Goal: Transaction & Acquisition: Purchase product/service

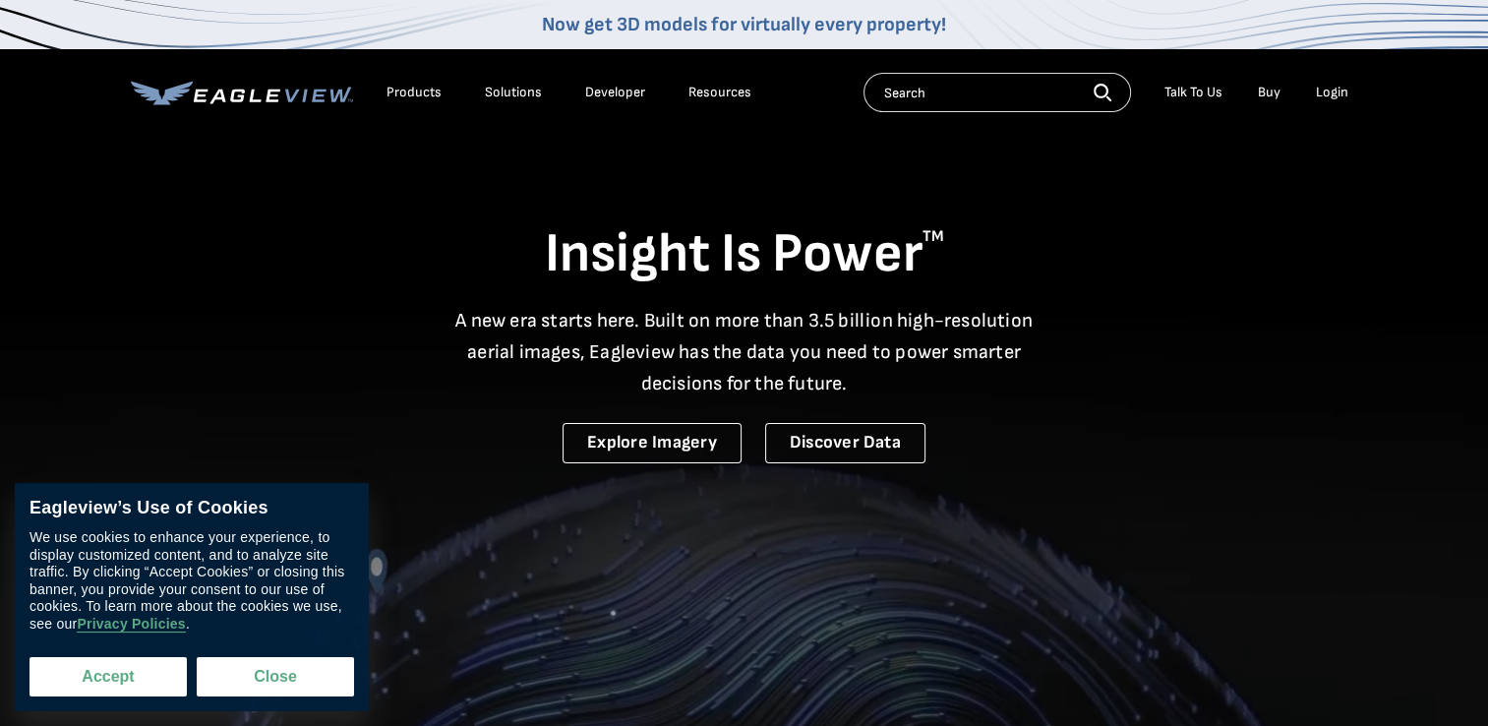
click at [131, 672] on button "Accept" at bounding box center [108, 676] width 157 height 39
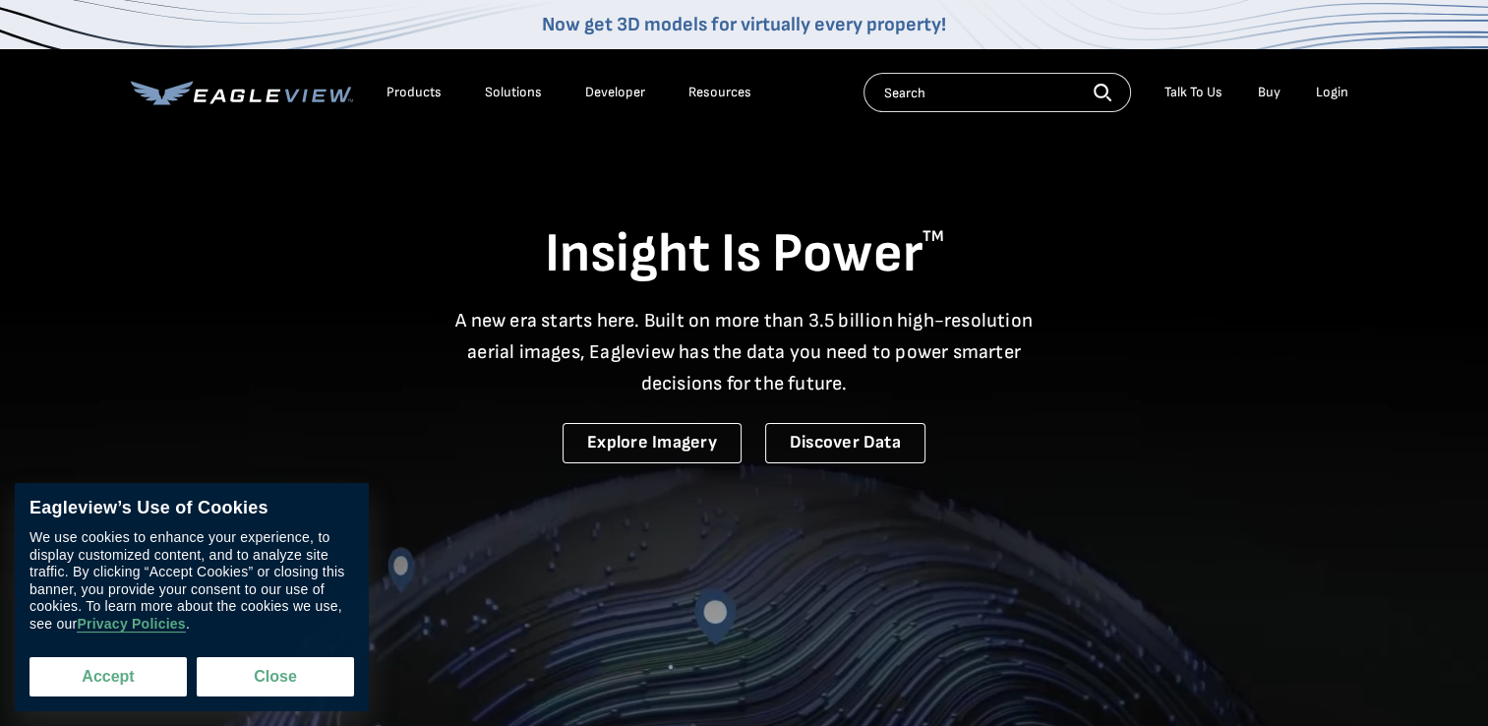
checkbox input "true"
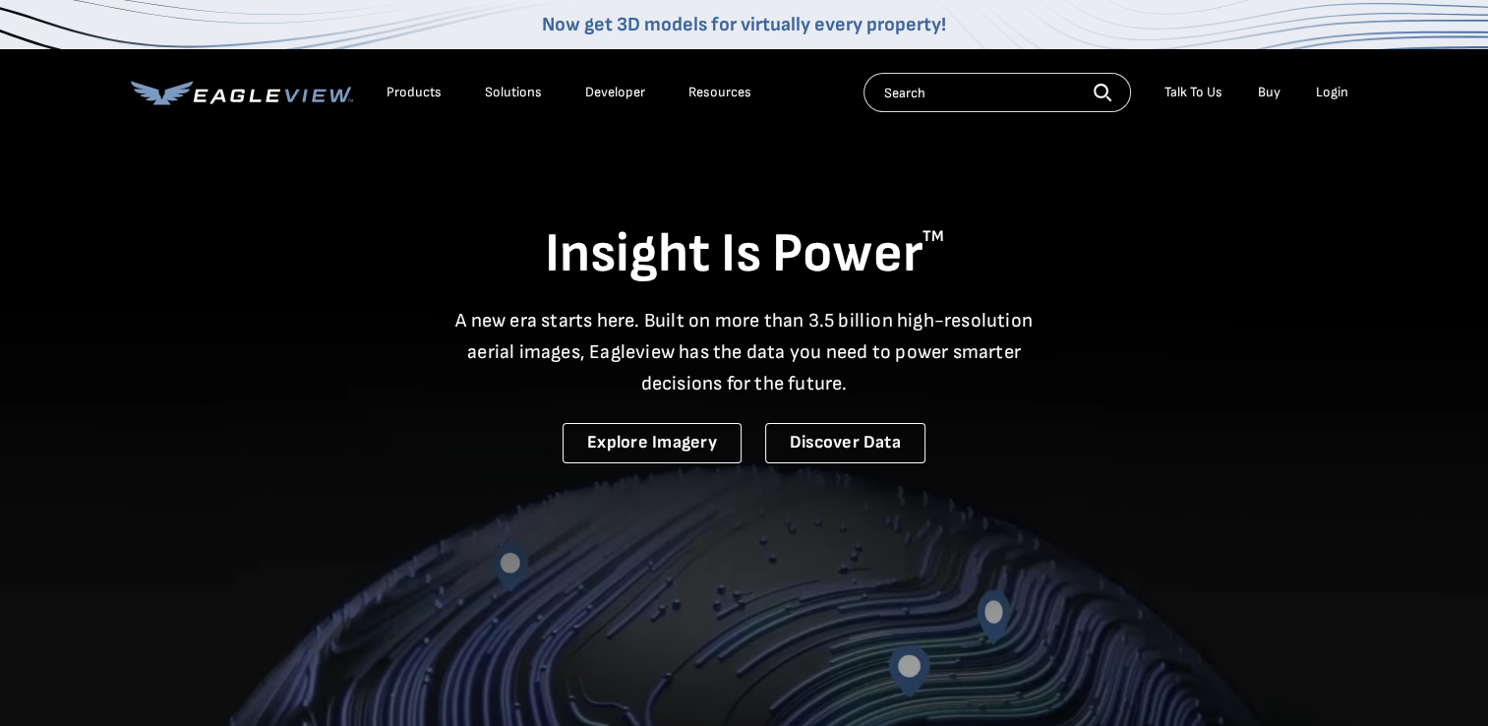
click at [1330, 95] on div "Login" at bounding box center [1332, 93] width 32 height 18
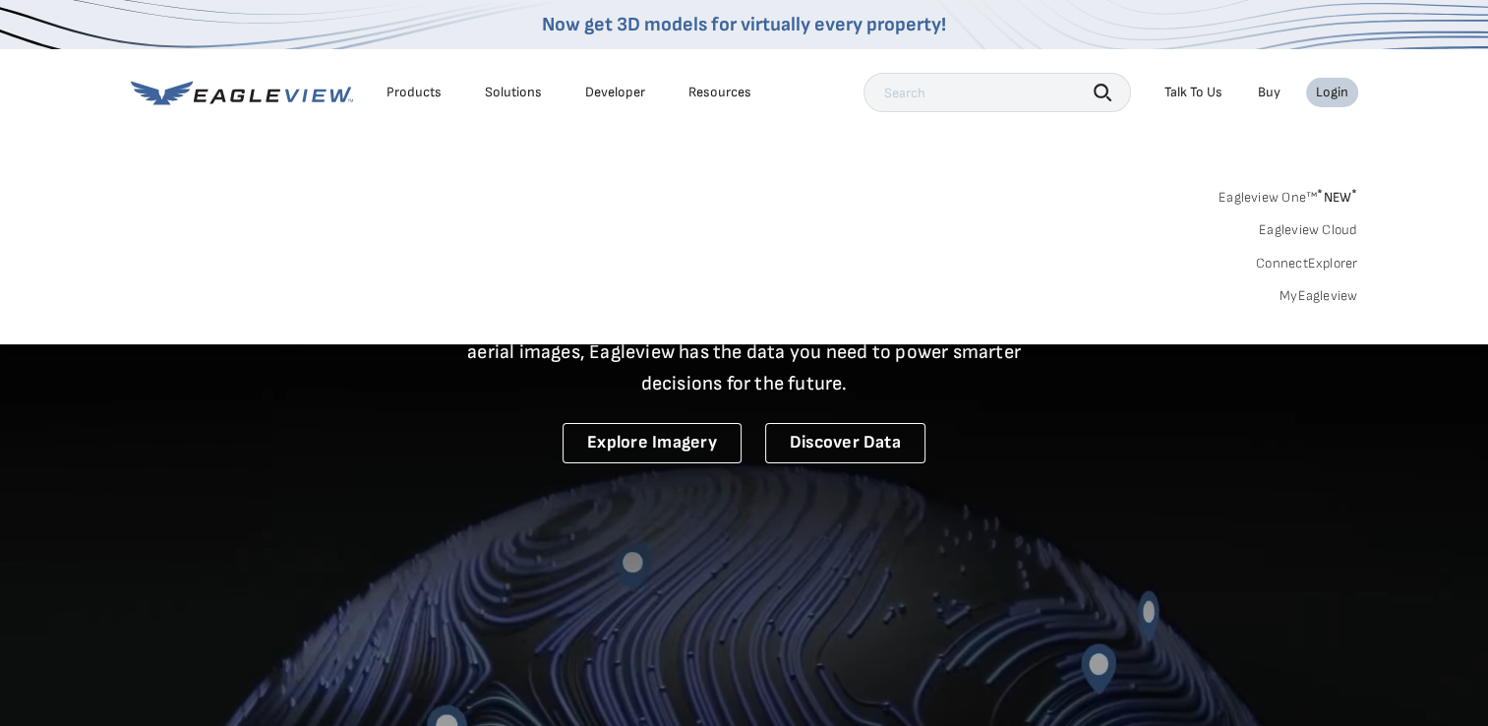
click at [1343, 88] on div "Login" at bounding box center [1332, 93] width 32 height 18
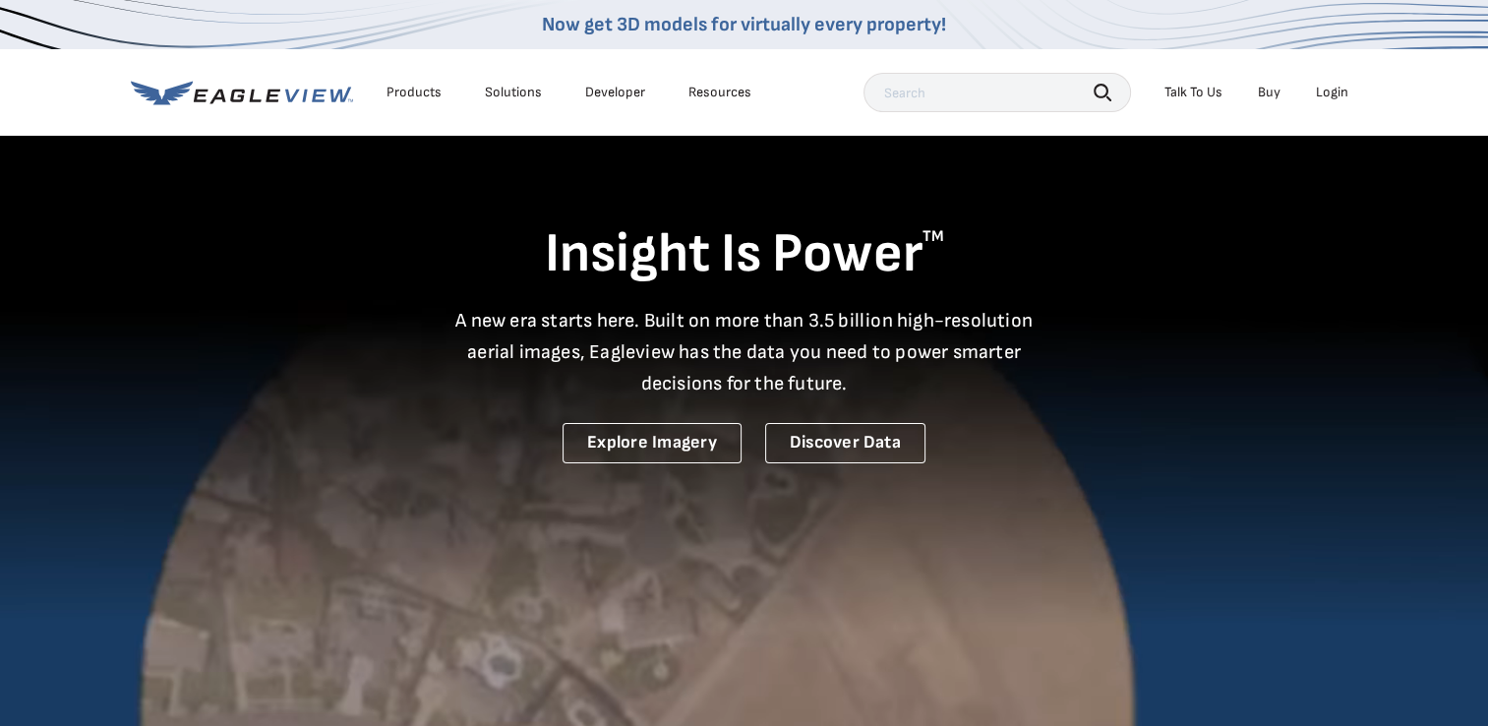
click at [1343, 88] on div "Login" at bounding box center [1332, 93] width 32 height 18
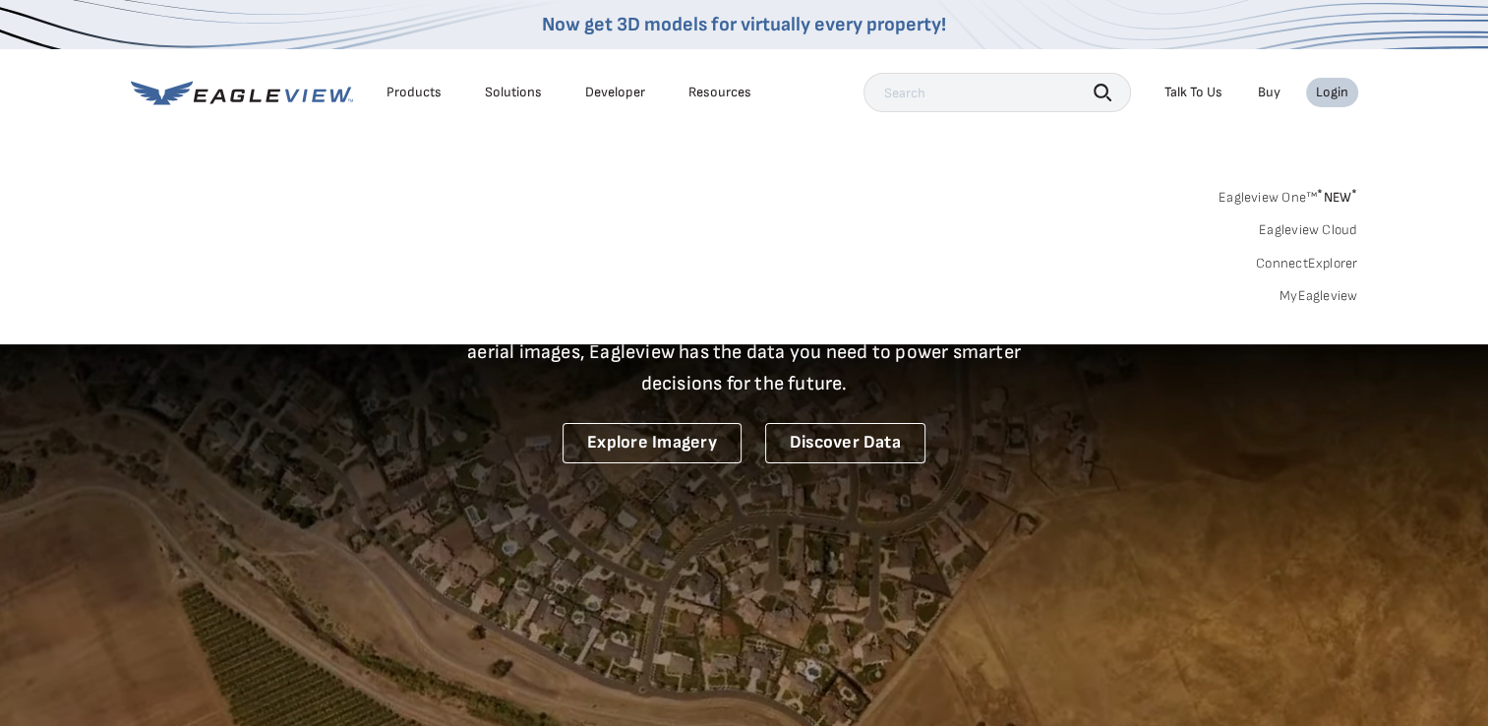
click at [1328, 301] on link "MyEagleview" at bounding box center [1319, 296] width 79 height 18
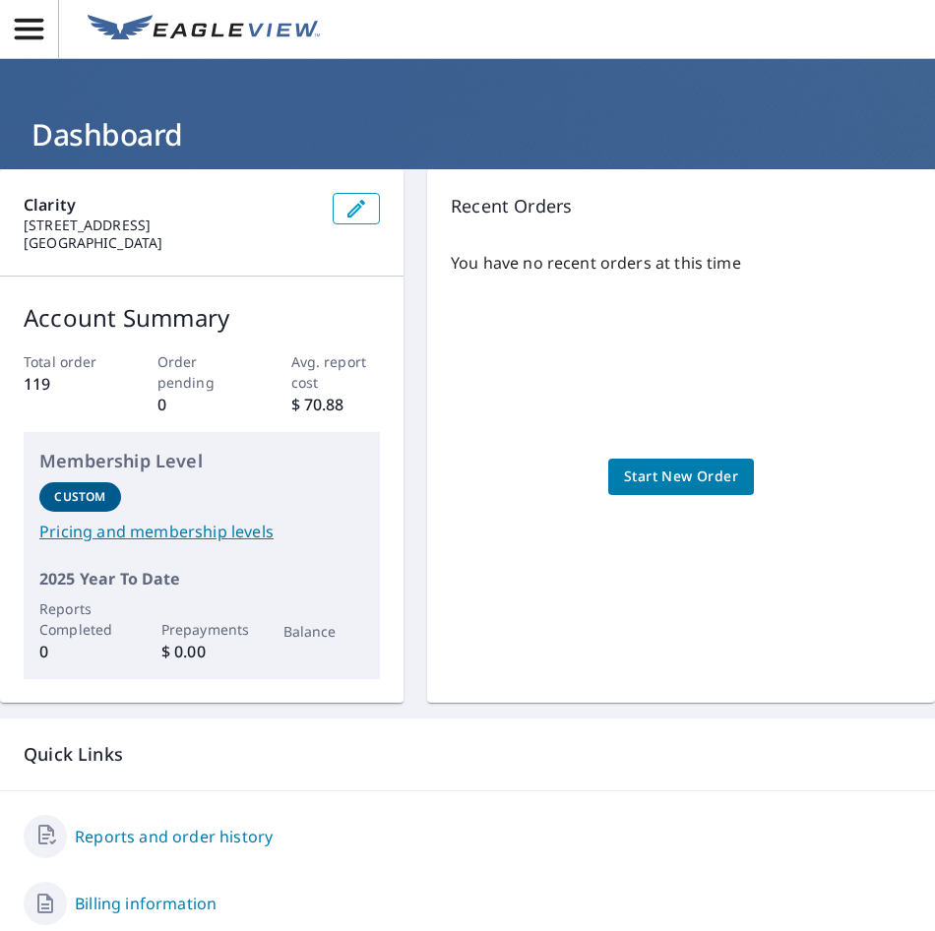
click at [526, 589] on div "You have no recent orders at this time Start New Order" at bounding box center [681, 457] width 460 height 444
click at [656, 473] on span "Start New Order" at bounding box center [681, 476] width 114 height 25
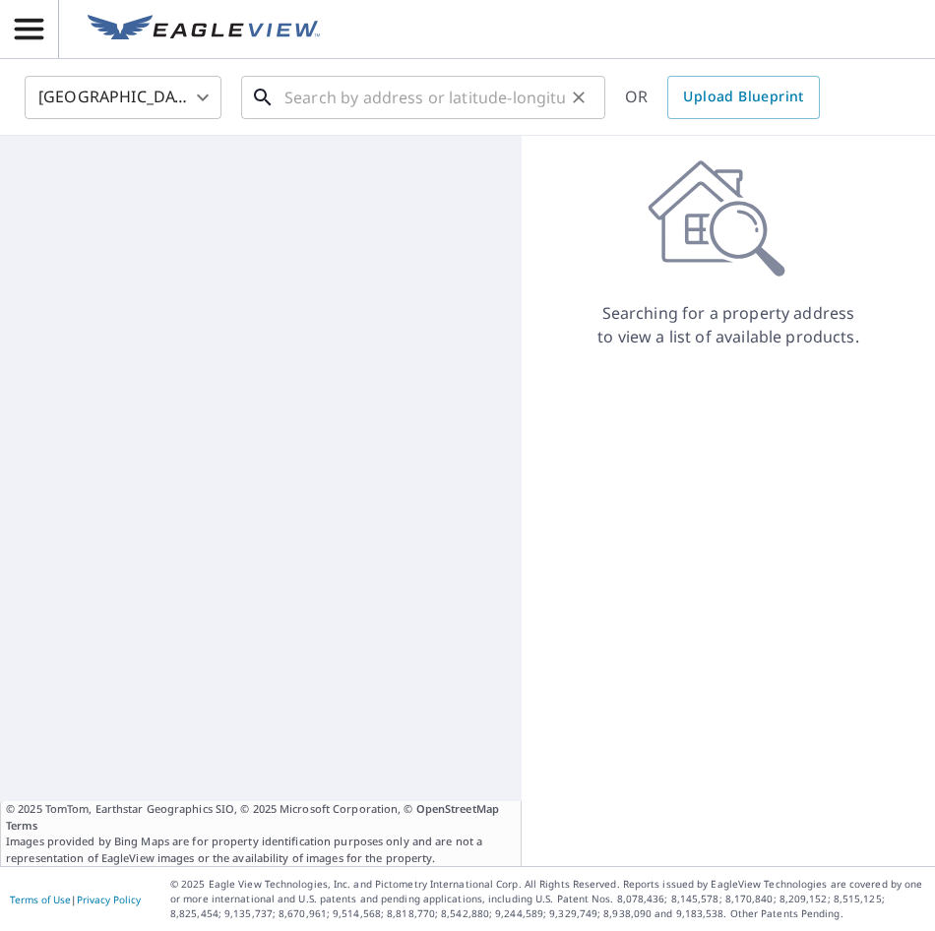
click at [343, 104] on input "text" at bounding box center [424, 97] width 280 height 55
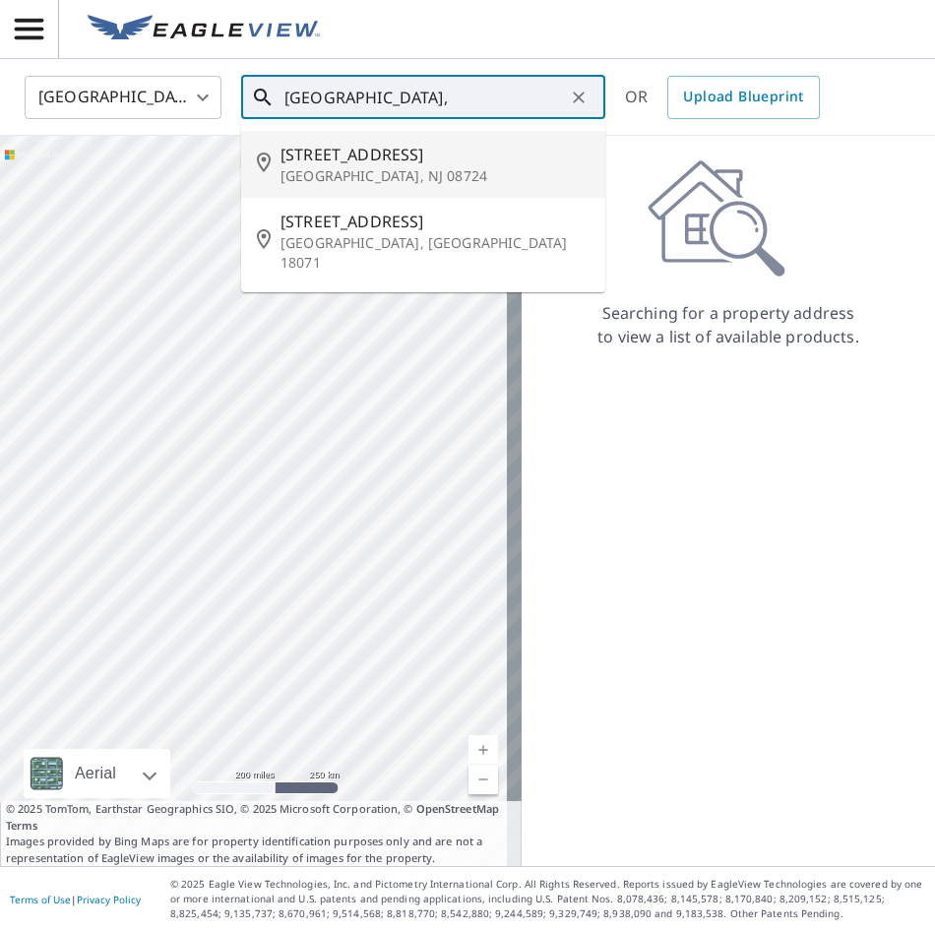
click at [323, 162] on span "[STREET_ADDRESS]" at bounding box center [434, 155] width 309 height 24
type input "[STREET_ADDRESS]"
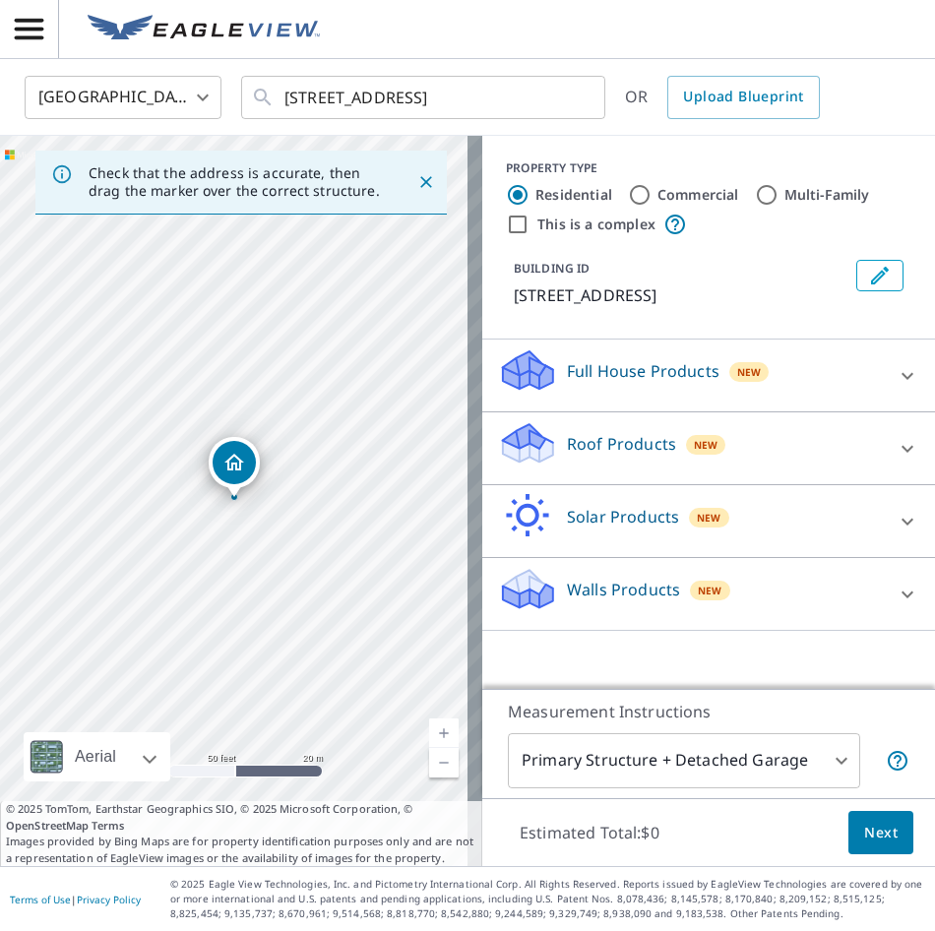
click at [604, 586] on p "Walls Products" at bounding box center [623, 589] width 113 height 24
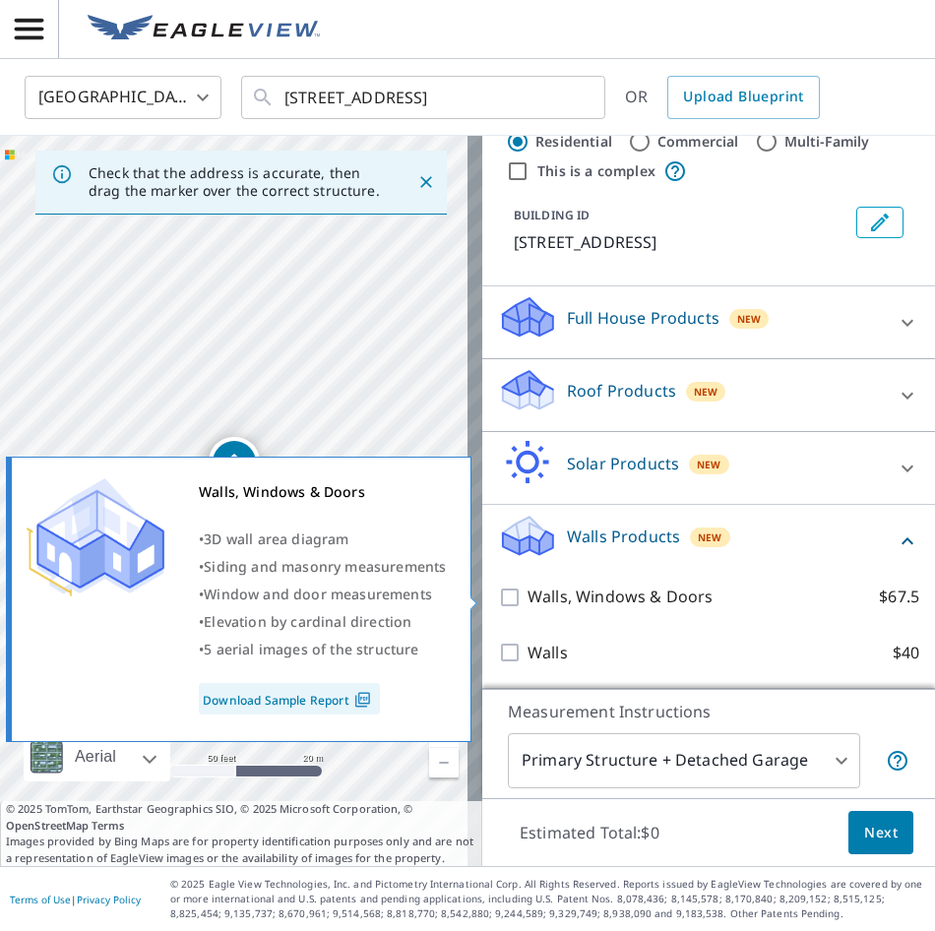
click at [500, 597] on input "Walls, Windows & Doors $67.5" at bounding box center [513, 597] width 30 height 24
checkbox input "true"
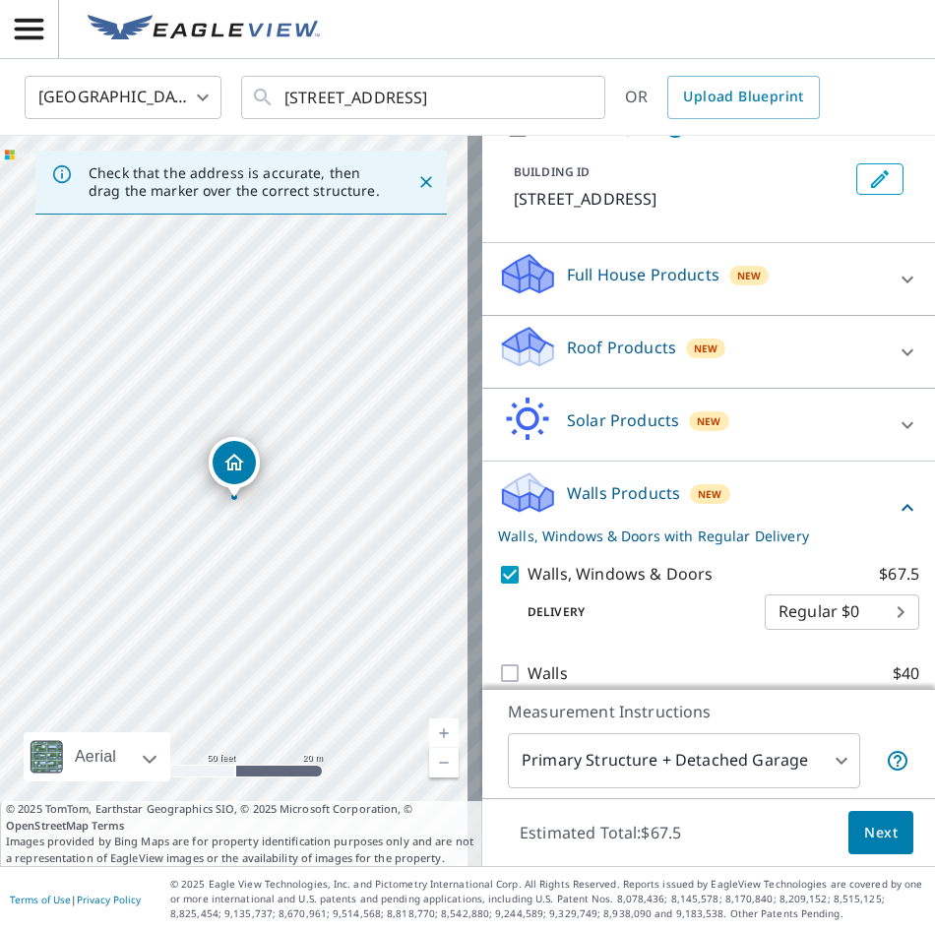
scroll to position [117, 0]
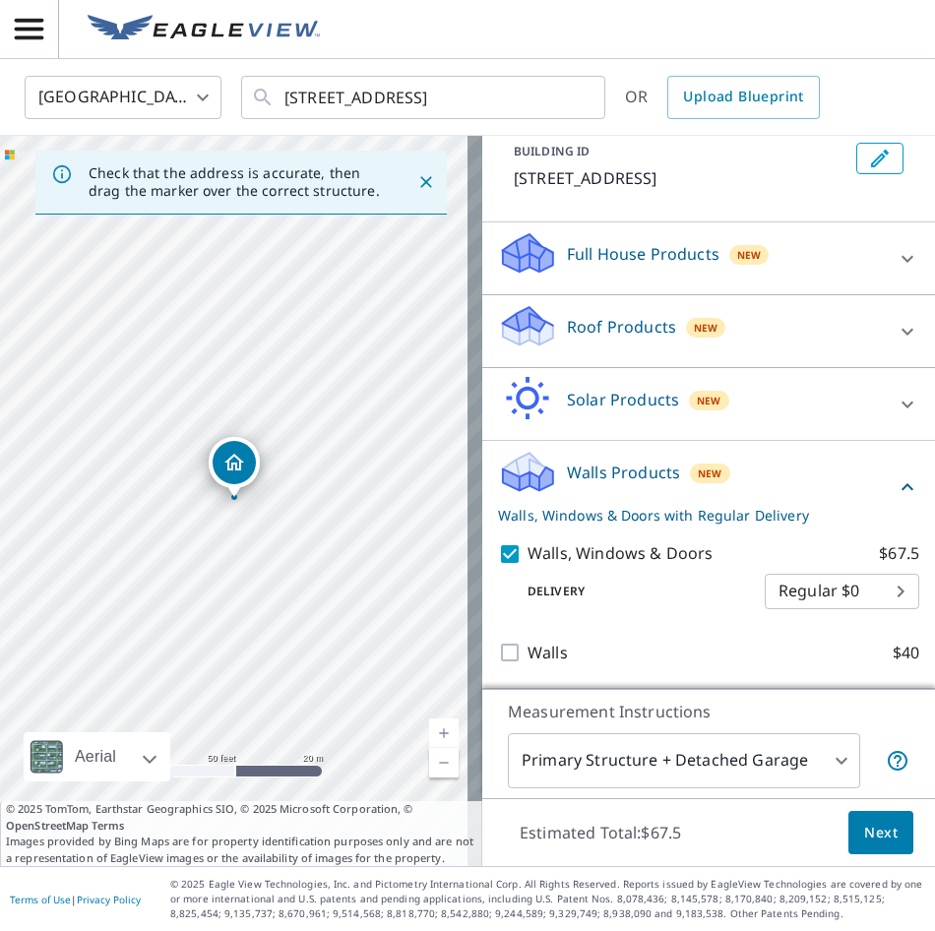
click at [872, 725] on span "Next" at bounding box center [880, 832] width 33 height 25
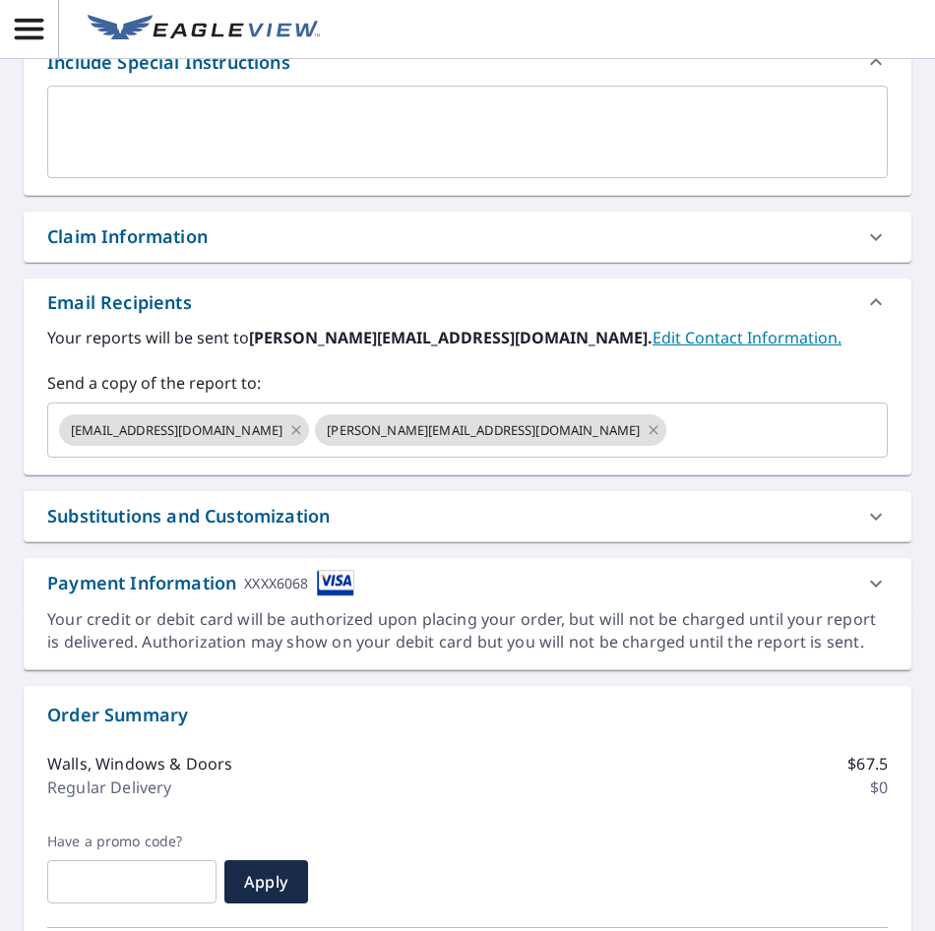
scroll to position [492, 0]
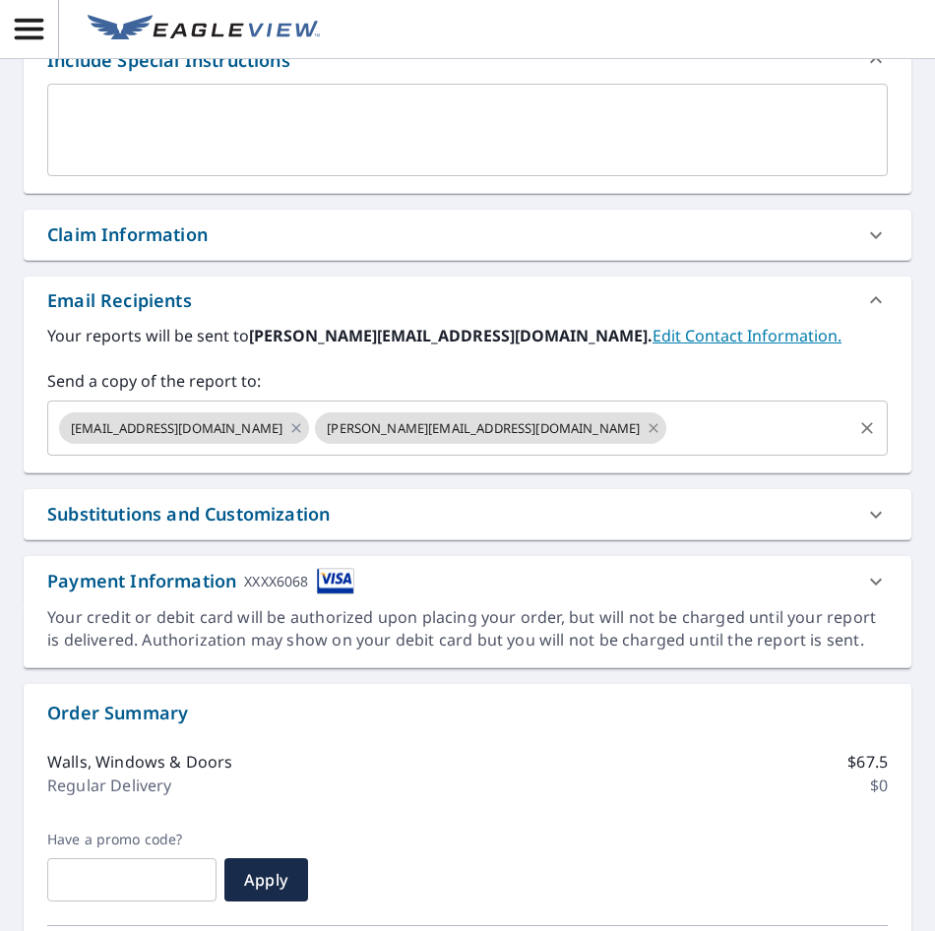
click at [649, 426] on icon at bounding box center [653, 427] width 9 height 9
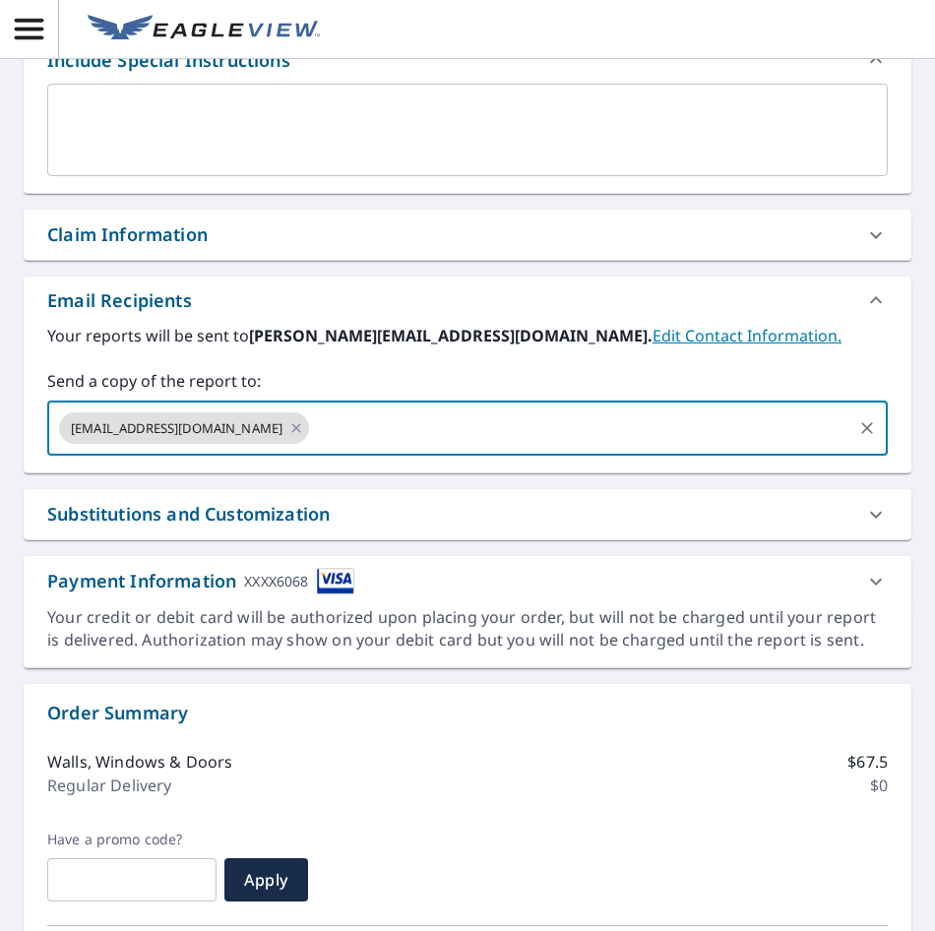
click at [513, 428] on input "text" at bounding box center [580, 427] width 537 height 37
click at [568, 438] on input "[PERSON_NAME][EMAIL_ADDRESS][DOMAIN_NAME]" at bounding box center [580, 427] width 537 height 37
type input "[PERSON_NAME][EMAIL_ADDRESS][DOMAIN_NAME];"
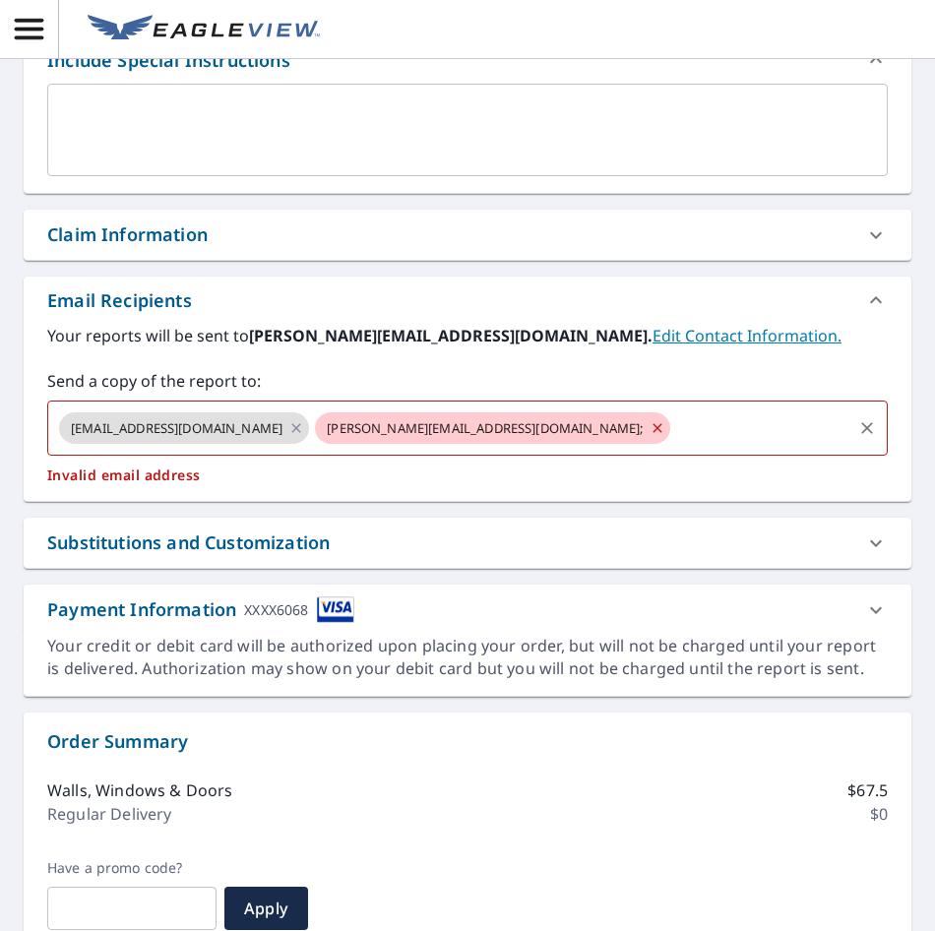
click at [649, 423] on icon at bounding box center [657, 428] width 16 height 22
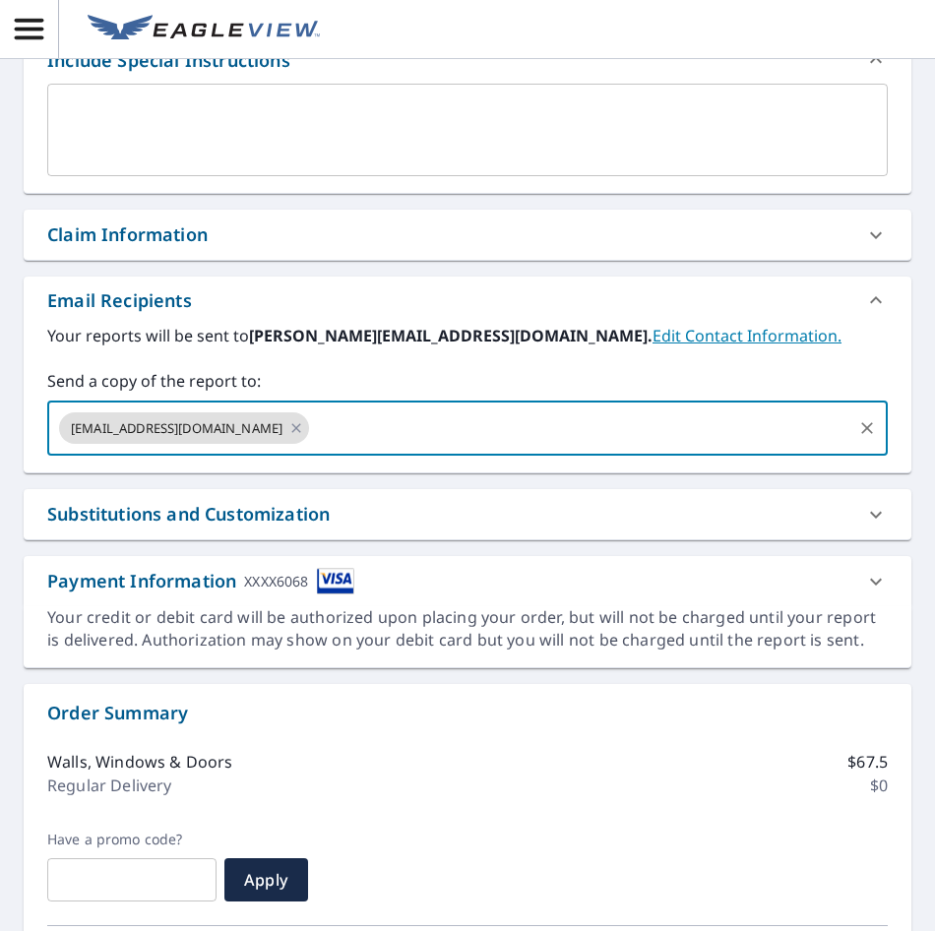
paste input ""[PERSON_NAME]" <[PERSON_NAME][EMAIL_ADDRESS][DOMAIN_NAME]>"
click at [456, 430] on input ""[PERSON_NAME]" <[PERSON_NAME][EMAIL_ADDRESS][DOMAIN_NAME]>" at bounding box center [580, 427] width 537 height 37
click at [599, 422] on input "[EMAIL_ADDRESS][DOMAIN_NAME]>" at bounding box center [580, 427] width 537 height 37
type input "[PERSON_NAME][EMAIL_ADDRESS][DOMAIN_NAME]"
click at [460, 156] on textarea at bounding box center [467, 130] width 813 height 56
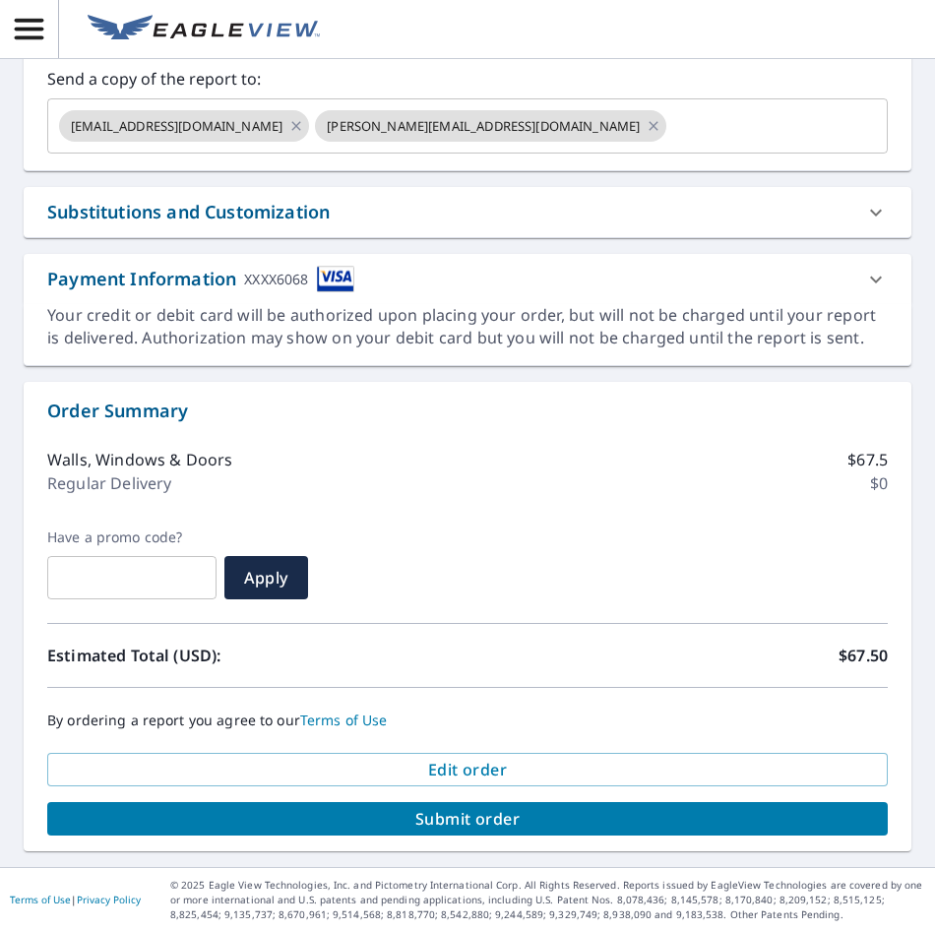
scroll to position [795, 0]
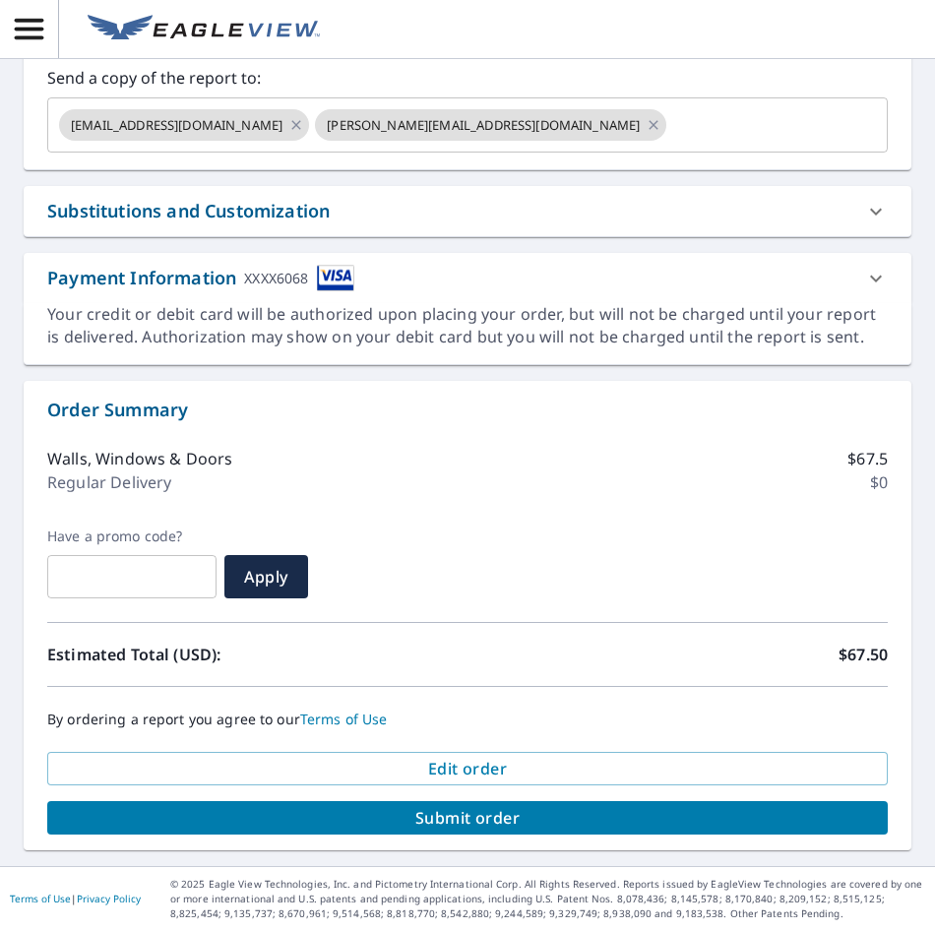
click at [544, 725] on span "Submit order" at bounding box center [467, 818] width 809 height 22
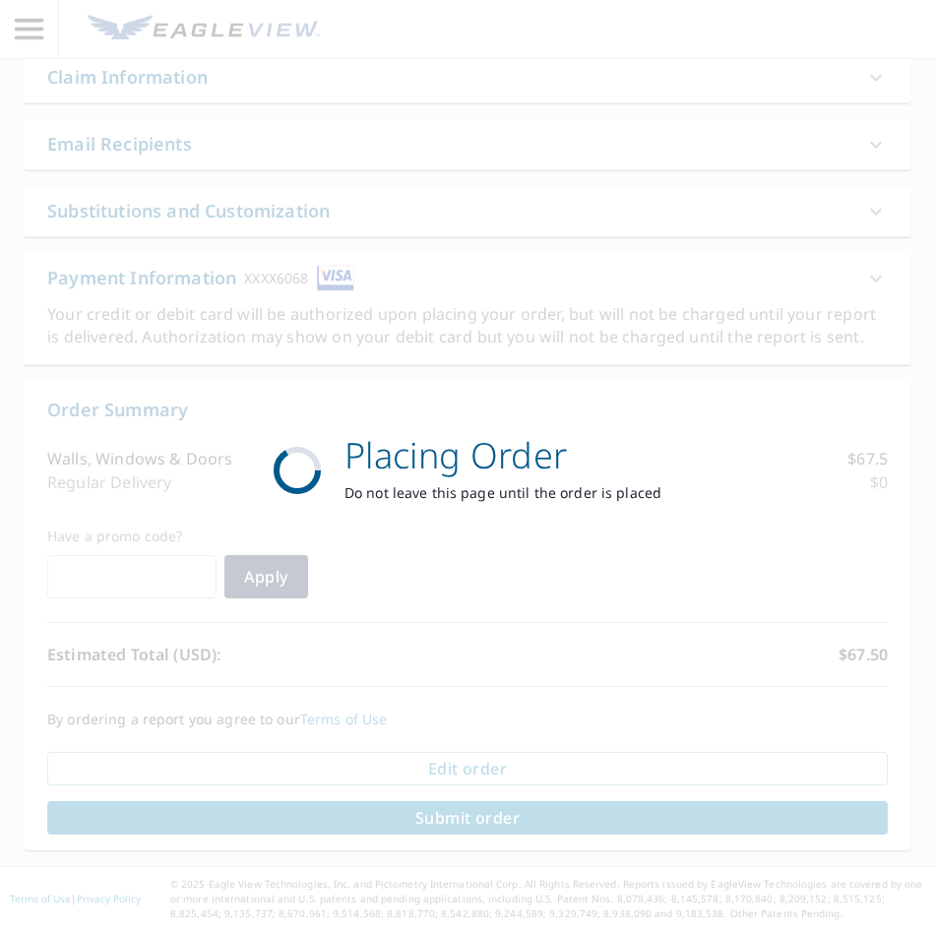
scroll to position [649, 0]
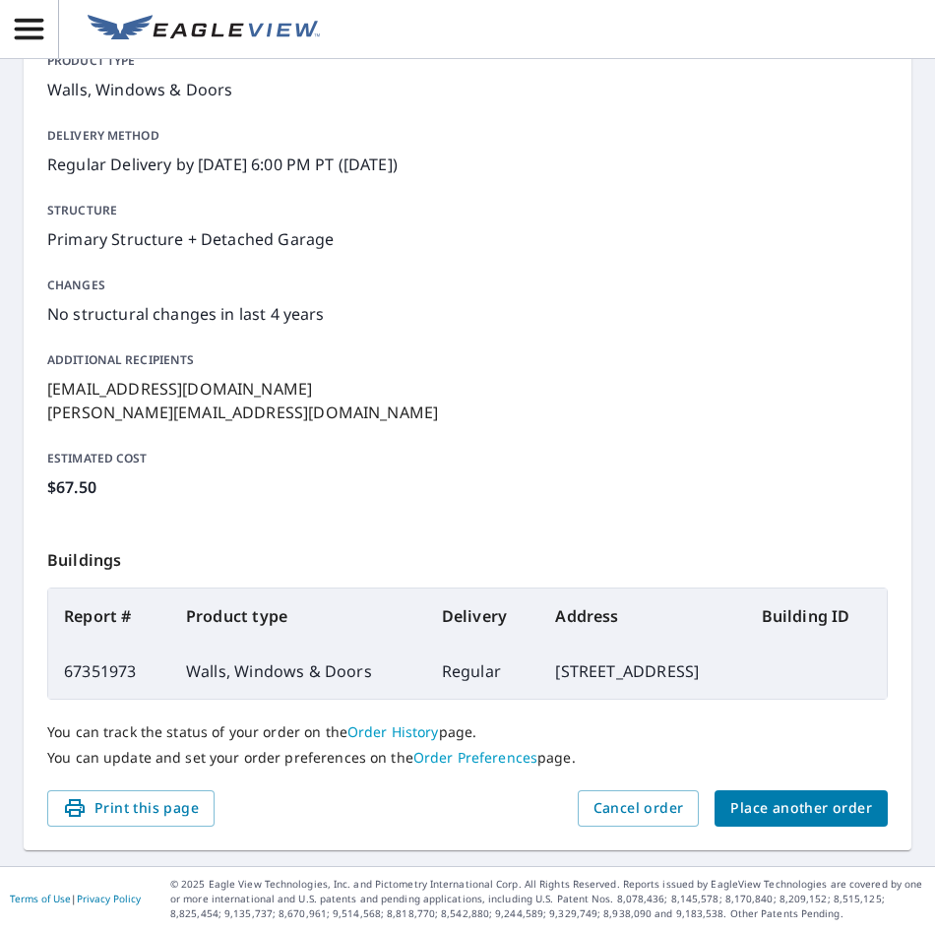
scroll to position [235, 0]
